Goal: Task Accomplishment & Management: Manage account settings

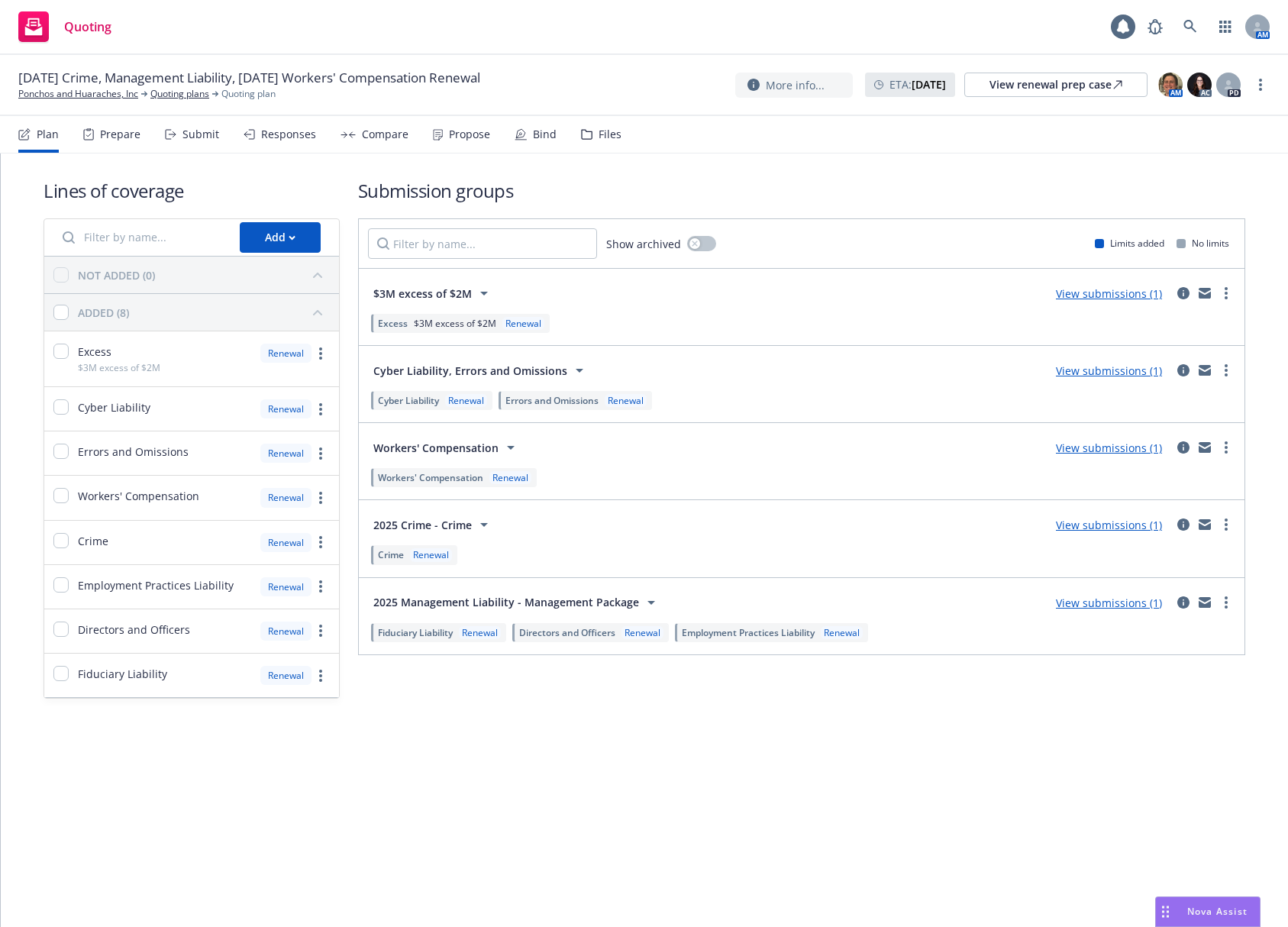
click at [581, 140] on div "Files" at bounding box center [602, 134] width 41 height 36
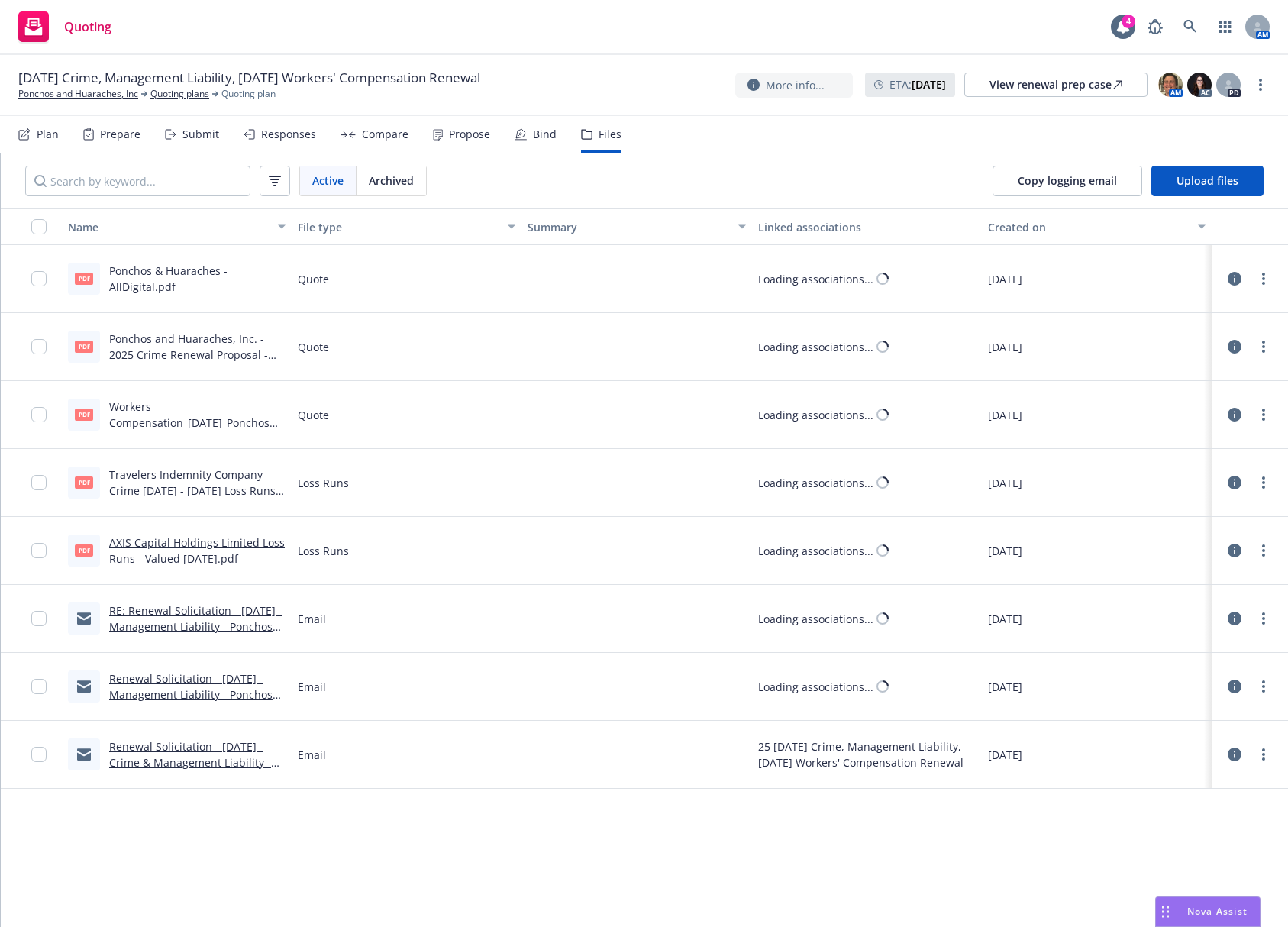
click at [546, 137] on div "Bind" at bounding box center [545, 134] width 24 height 12
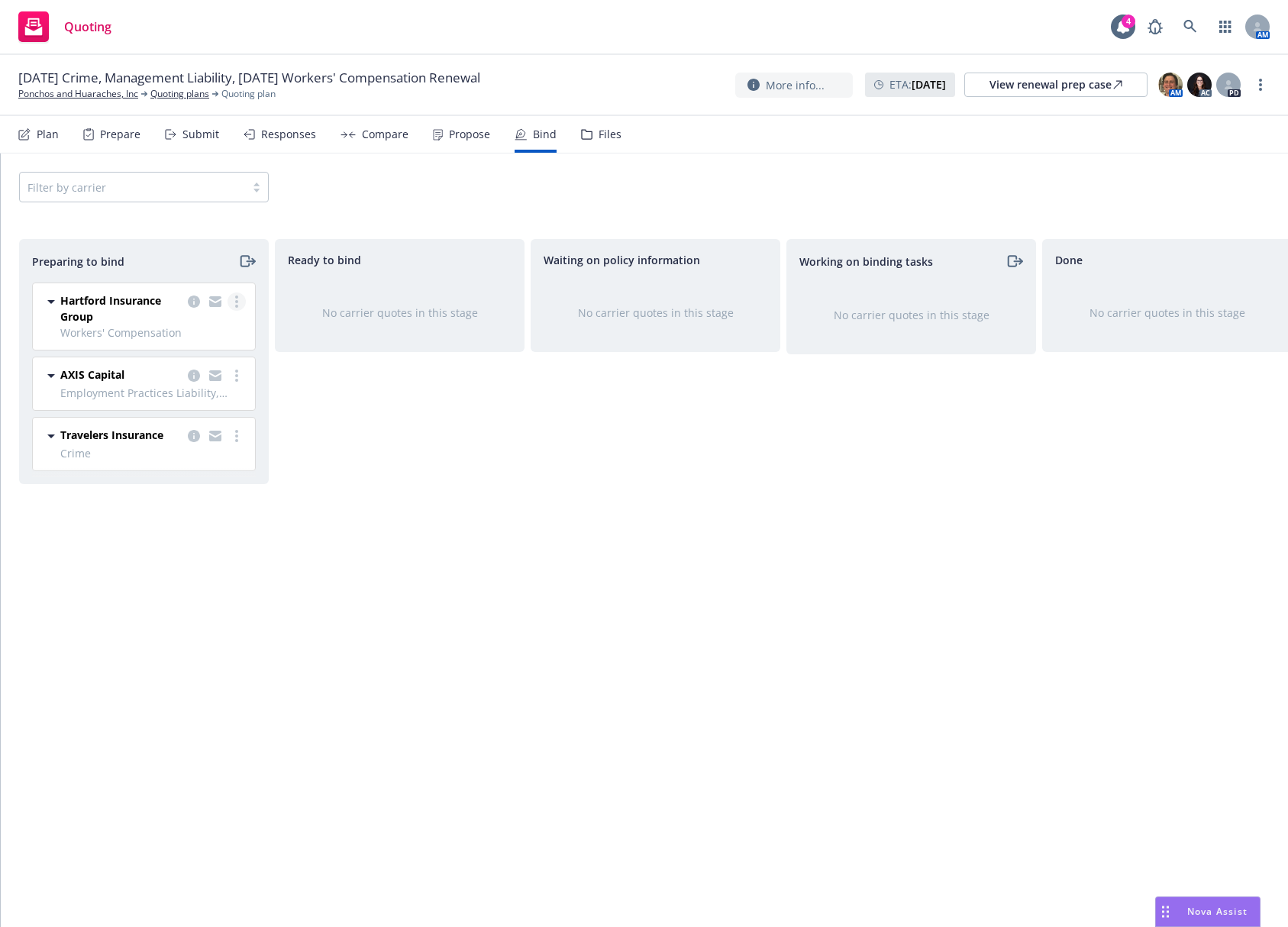
click at [237, 304] on icon "more" at bounding box center [237, 301] width 3 height 12
click at [202, 388] on span "Move to done" at bounding box center [148, 393] width 106 height 14
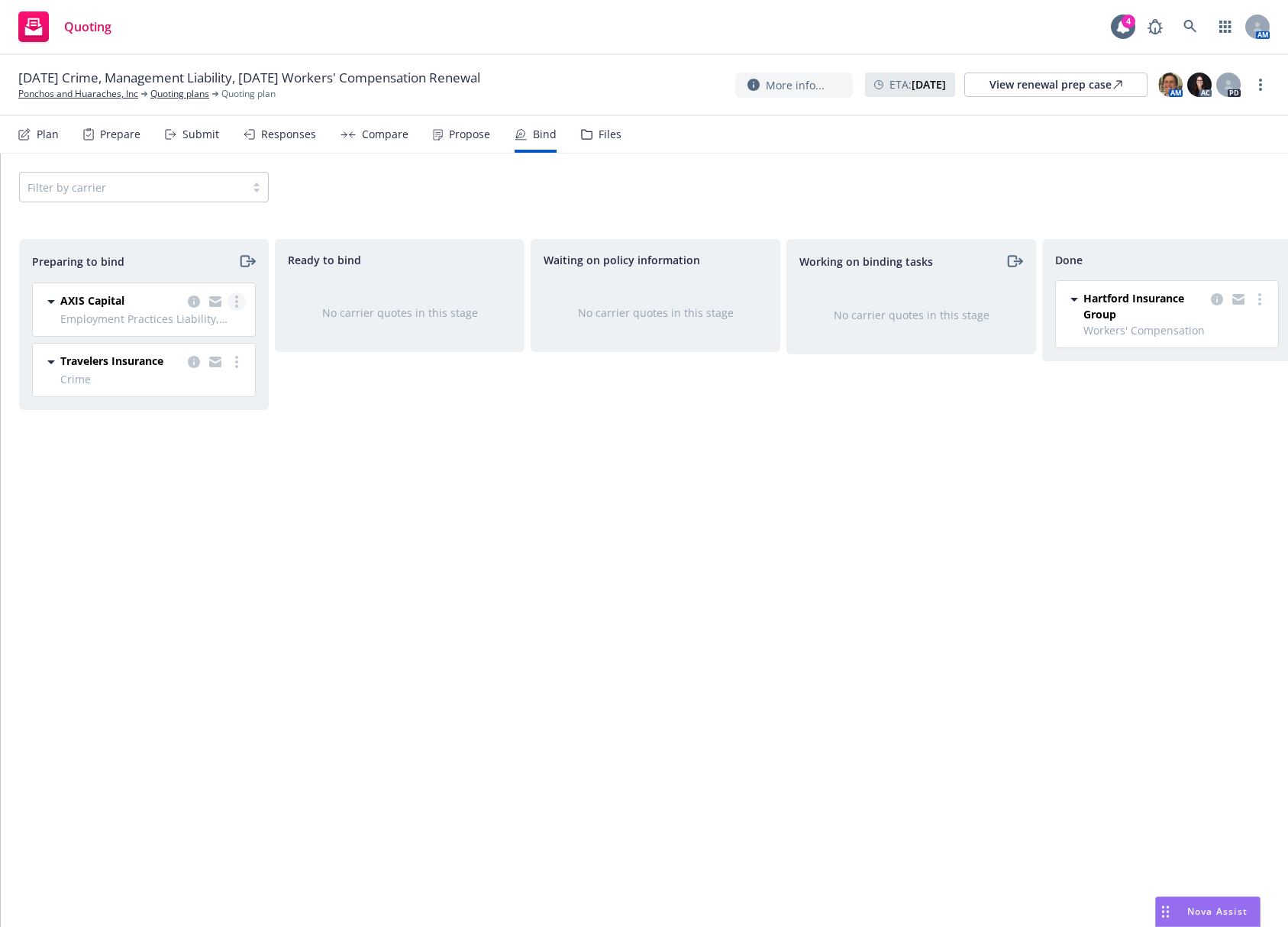
click at [238, 304] on icon "more" at bounding box center [237, 301] width 3 height 12
click at [217, 394] on link "Move to done" at bounding box center [171, 394] width 149 height 31
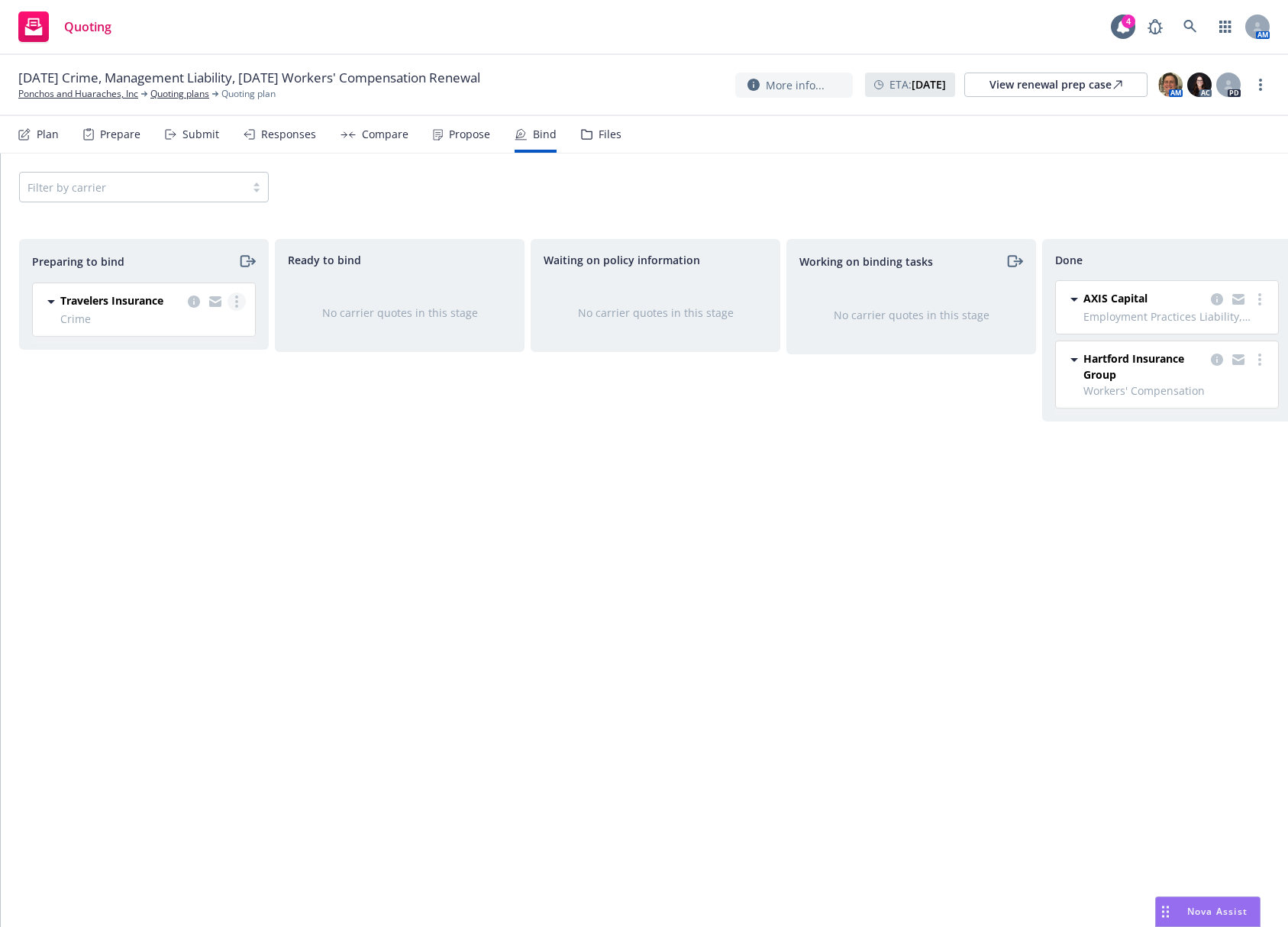
click at [236, 306] on circle "more" at bounding box center [237, 306] width 3 height 3
click at [207, 386] on link "Move to done" at bounding box center [171, 394] width 149 height 31
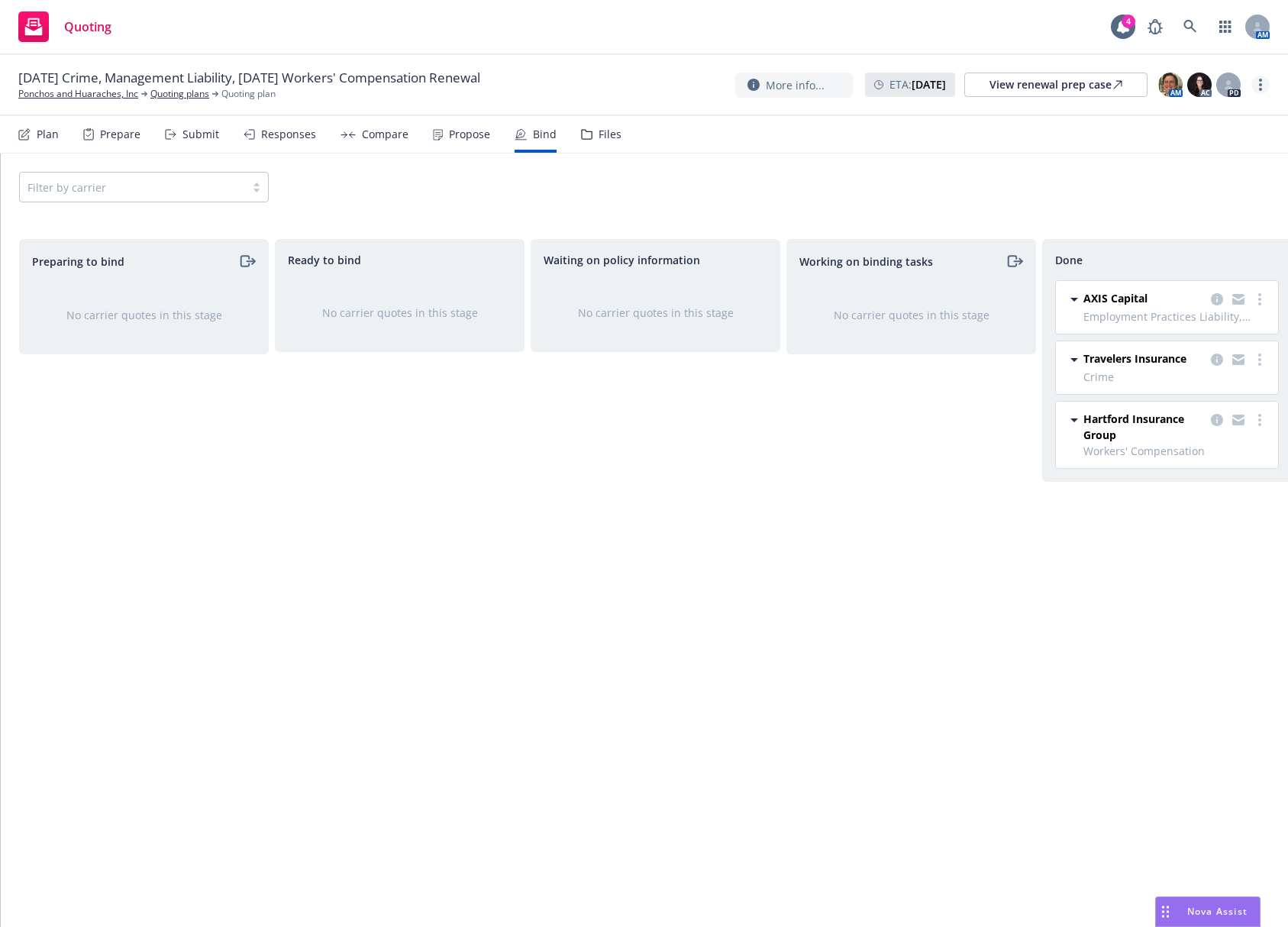
click at [1259, 83] on icon "more" at bounding box center [1261, 85] width 3 height 12
click at [1214, 235] on link "Archive quoting plan" at bounding box center [1184, 238] width 171 height 31
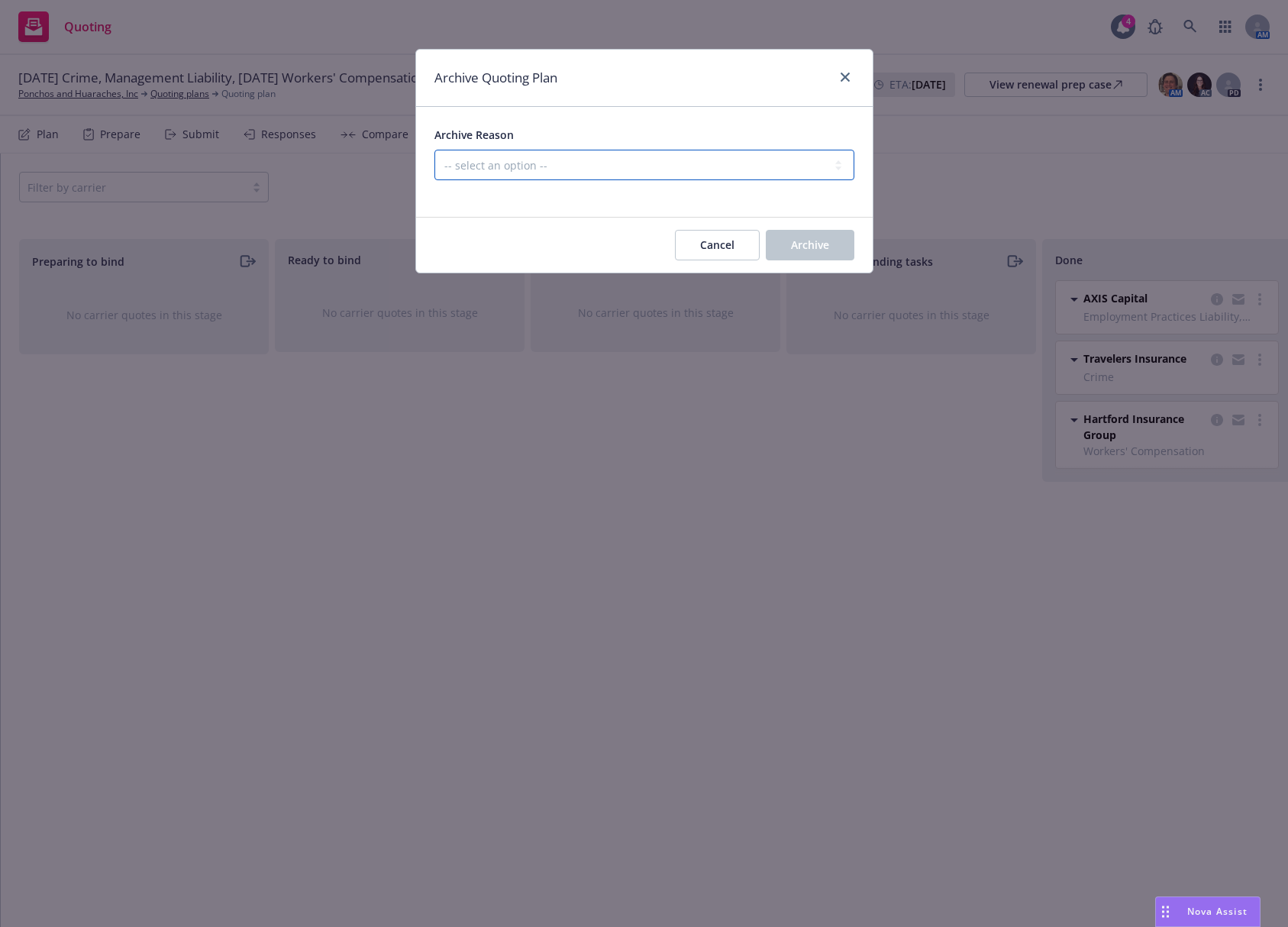
click at [590, 164] on select "-- select an option -- All policies in this renewal plan are auto-renewed Creat…" at bounding box center [644, 165] width 420 height 31
select select "ARCHIVED_RENEWAL_COMPLETED"
click at [434, 149] on select "-- select an option -- All policies in this renewal plan are auto-renewed Creat…" at bounding box center [644, 165] width 420 height 31
click at [807, 248] on span "Archive" at bounding box center [810, 244] width 38 height 14
